Goal: Find specific page/section: Find specific page/section

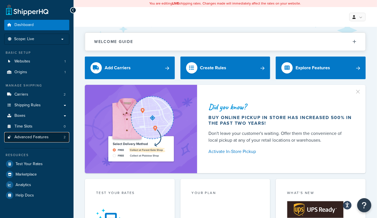
click at [58, 134] on link "Advanced Features 2" at bounding box center [36, 137] width 65 height 10
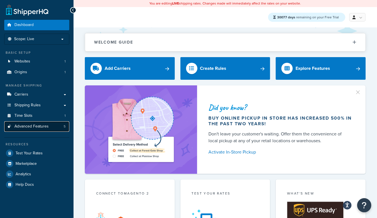
click at [31, 129] on link "Advanced Features 5" at bounding box center [36, 126] width 65 height 10
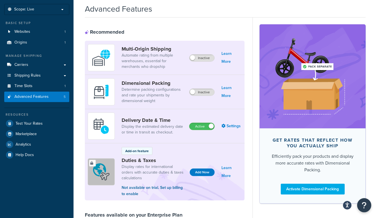
scroll to position [59, 0]
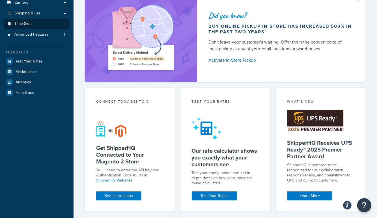
scroll to position [78, 0]
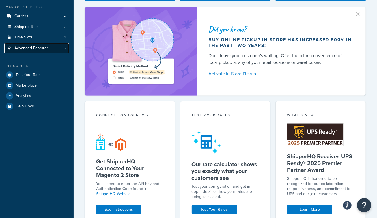
click at [47, 48] on span "Advanced Features" at bounding box center [31, 48] width 34 height 5
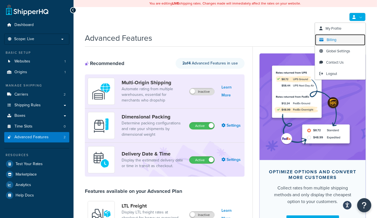
click at [333, 40] on span "Billing" at bounding box center [332, 39] width 10 height 5
